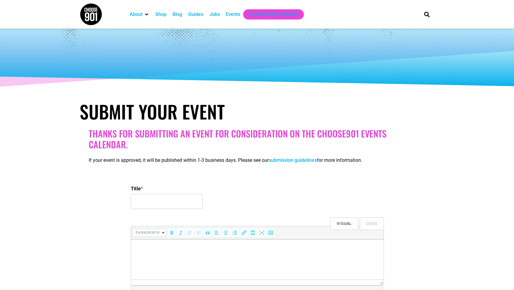
select select
click at [147, 15] on icon "About" at bounding box center [146, 14] width 3 height 5
click at [234, 14] on div "Events" at bounding box center [233, 14] width 14 height 7
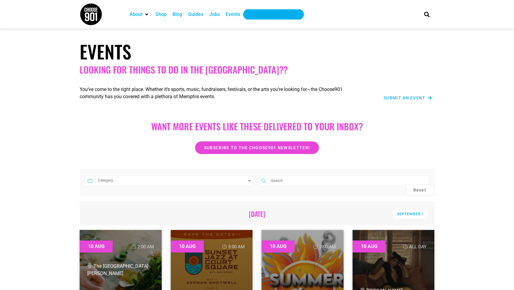
click at [257, 15] on div "Get Choose901 Emails" at bounding box center [273, 14] width 49 height 7
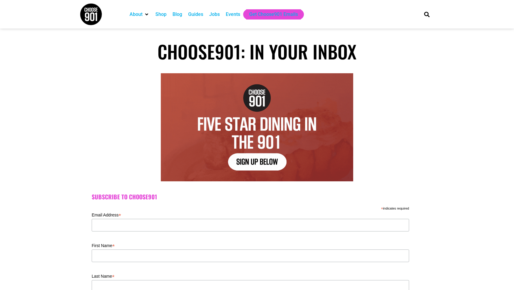
click at [234, 13] on div "Events" at bounding box center [233, 14] width 14 height 7
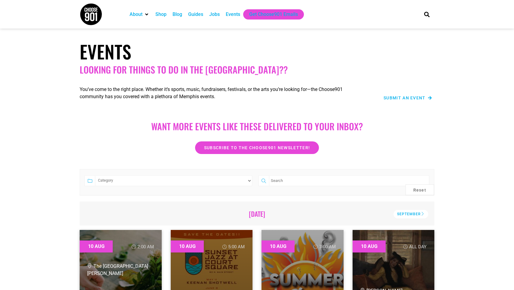
click at [404, 98] on span "Submit an Event" at bounding box center [404, 98] width 42 height 4
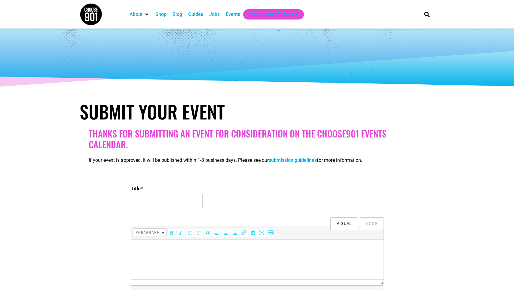
select select
